Goal: Find specific page/section: Find specific page/section

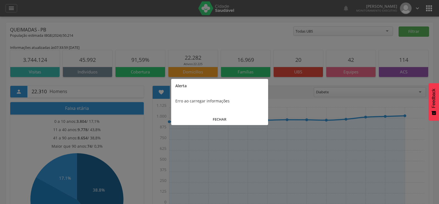
click at [230, 118] on button "FECHAR" at bounding box center [219, 120] width 97 height 12
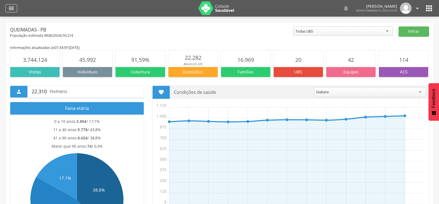
click at [6, 11] on div "" at bounding box center [12, 8] width 12 height 8
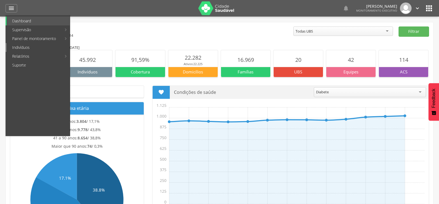
click at [20, 44] on link "Indivíduos" at bounding box center [38, 47] width 63 height 9
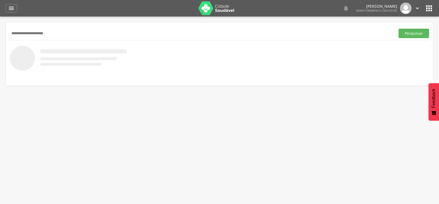
type input "**********"
click at [398, 29] on button "Pesquisar" at bounding box center [413, 33] width 30 height 9
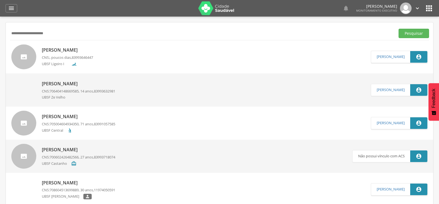
click at [72, 48] on p "[PERSON_NAME]" at bounding box center [67, 50] width 51 height 6
type input "**********"
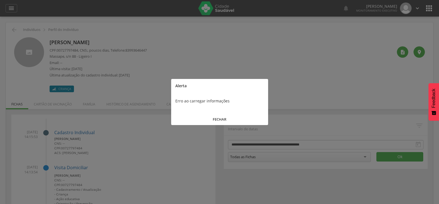
click at [208, 119] on button "FECHAR" at bounding box center [219, 120] width 97 height 12
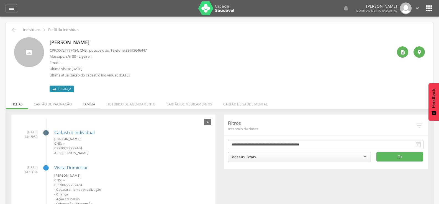
click at [96, 104] on li "Família" at bounding box center [89, 103] width 24 height 13
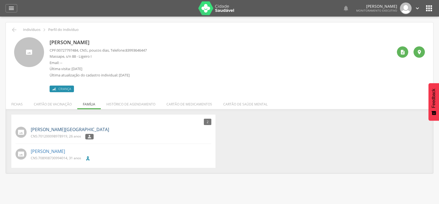
click at [59, 127] on link "[PERSON_NAME][GEOGRAPHIC_DATA]" at bounding box center [70, 130] width 78 height 6
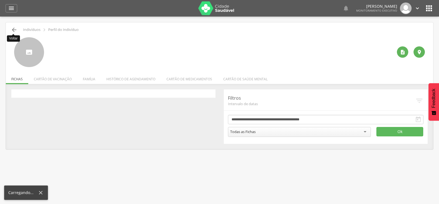
click at [14, 29] on icon "" at bounding box center [14, 30] width 7 height 7
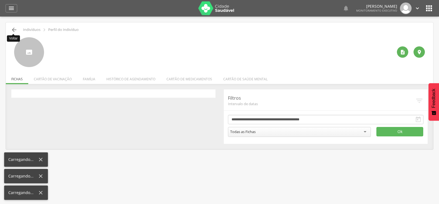
click at [14, 29] on icon "" at bounding box center [14, 30] width 7 height 7
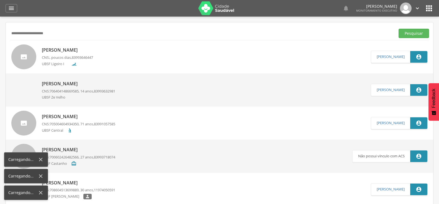
drag, startPoint x: 58, startPoint y: 40, endPoint x: 60, endPoint y: 34, distance: 6.3
click at [53, 35] on div "**********" at bounding box center [219, 34] width 419 height 14
drag, startPoint x: 72, startPoint y: 33, endPoint x: 0, endPoint y: 42, distance: 72.5
click at [0, 41] on div " Supervisão  Distritos  Ubs Coordenador: - Queimadas / PB Intervalo de Tempo…" at bounding box center [219, 119] width 439 height 204
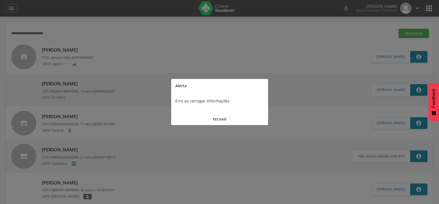
click at [212, 118] on button "FECHAR" at bounding box center [219, 120] width 97 height 12
